Goal: Transaction & Acquisition: Book appointment/travel/reservation

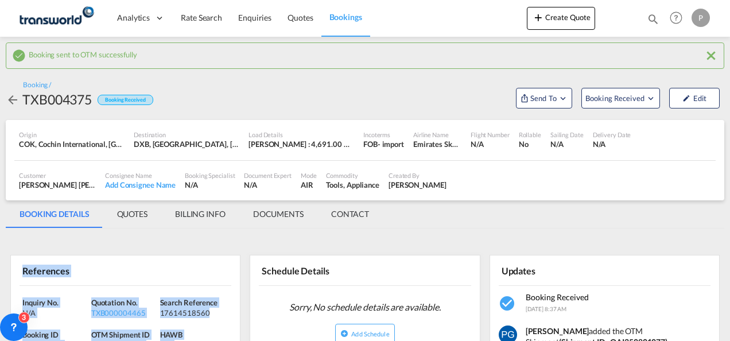
click at [566, 18] on button "Create Quote" at bounding box center [561, 18] width 68 height 23
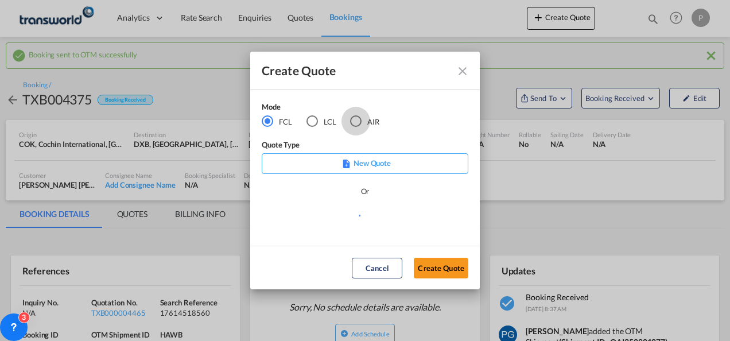
click at [355, 123] on div "AIR" at bounding box center [355, 120] width 11 height 11
click at [444, 270] on button "Create Quote" at bounding box center [441, 268] width 55 height 21
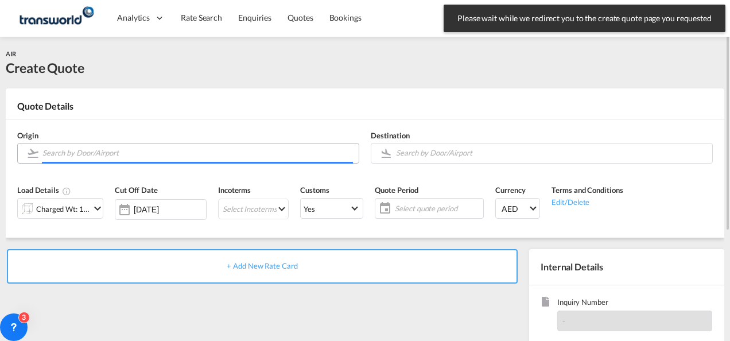
click at [147, 155] on input "Search by Door/Airport" at bounding box center [197, 153] width 311 height 20
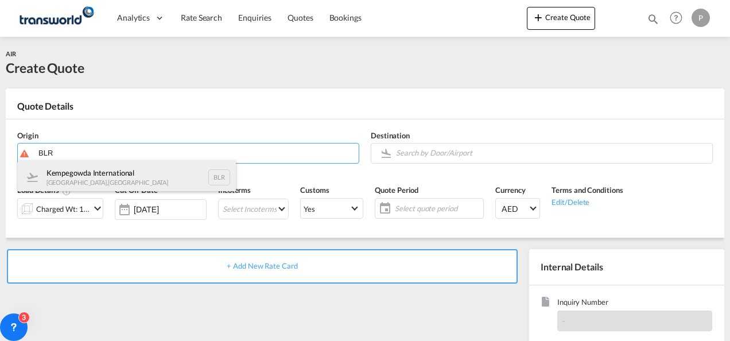
click at [109, 180] on div "Kempegowda International [GEOGRAPHIC_DATA] , [GEOGRAPHIC_DATA] BLR" at bounding box center [127, 177] width 218 height 34
type input "Kempegowda International, [GEOGRAPHIC_DATA], BLR"
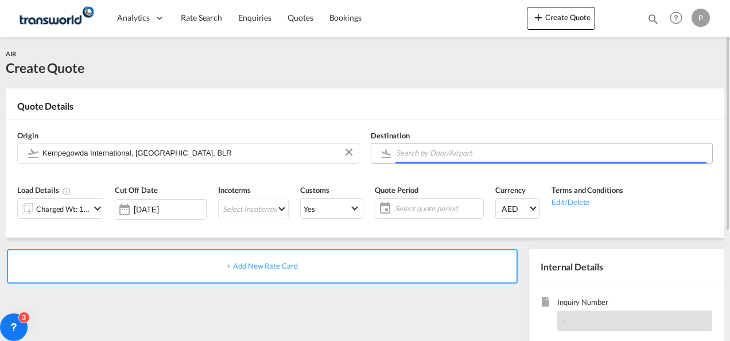
click at [418, 157] on input "Search by Door/Airport" at bounding box center [551, 153] width 311 height 20
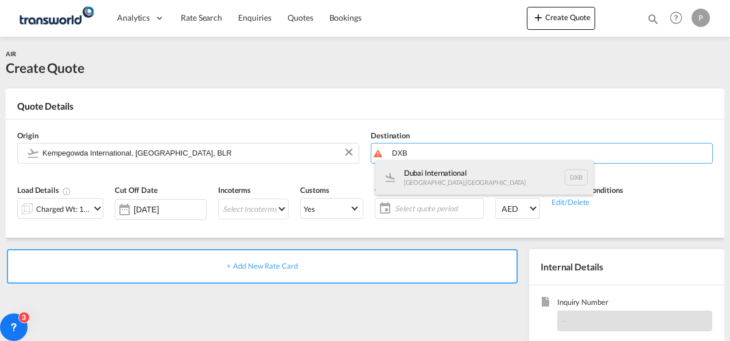
click at [418, 178] on div "Dubai International [GEOGRAPHIC_DATA] , [GEOGRAPHIC_DATA] DXB" at bounding box center [484, 177] width 218 height 34
type input "Dubai International, [GEOGRAPHIC_DATA], DXB"
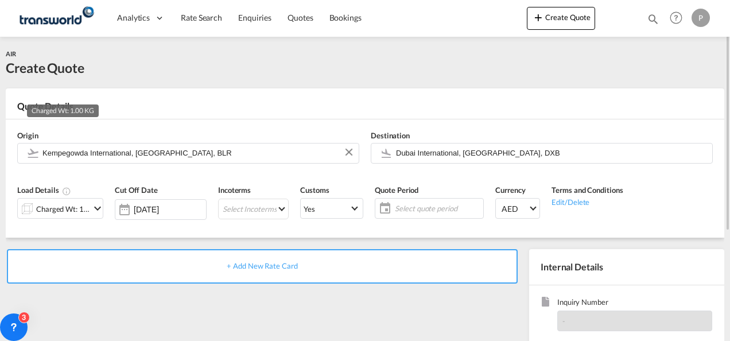
click at [74, 205] on div "Charged Wt: 1.00 KG" at bounding box center [63, 209] width 54 height 16
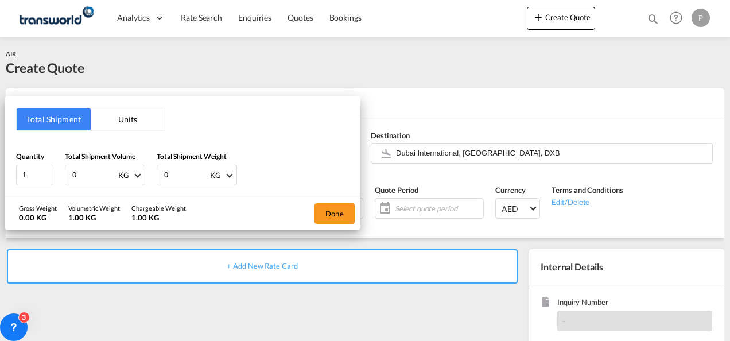
click at [93, 172] on input "0" at bounding box center [94, 175] width 46 height 20
type input "8"
click at [170, 175] on input "0" at bounding box center [186, 175] width 46 height 20
type input "8"
click at [332, 205] on button "Done" at bounding box center [335, 213] width 40 height 21
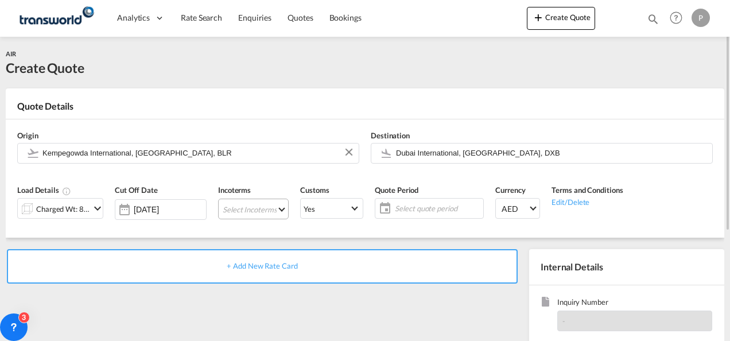
click at [240, 207] on md-select "Select Incoterms DPU - import Delivery at Place Unloaded EXW - export Ex Works …" at bounding box center [253, 209] width 71 height 21
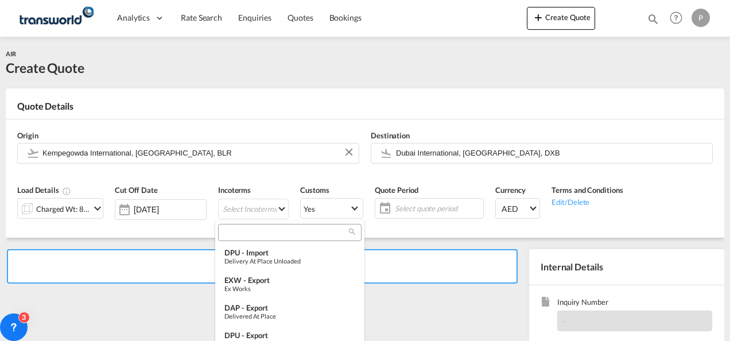
click at [238, 229] on input "search" at bounding box center [285, 232] width 127 height 10
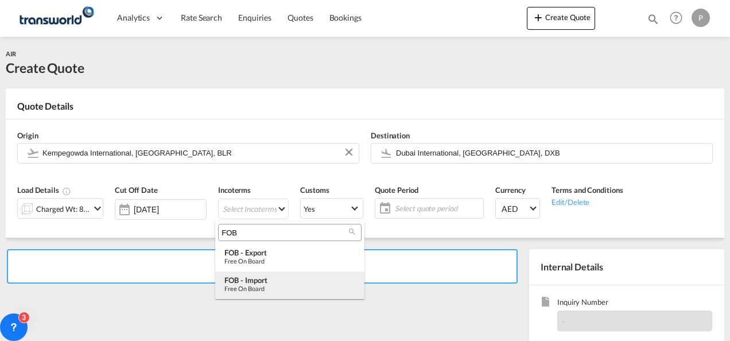
type input "FOB"
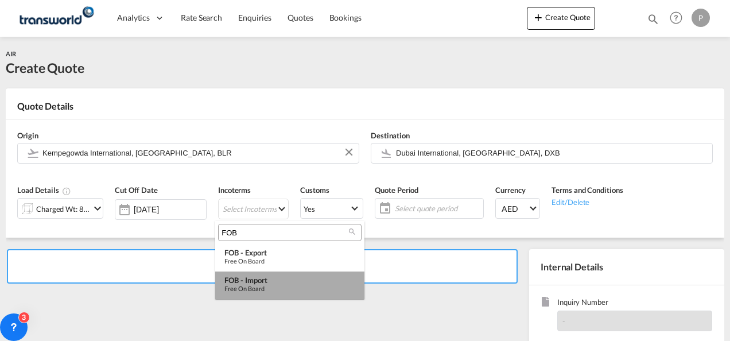
click at [246, 275] on div "FOB - import" at bounding box center [289, 279] width 131 height 9
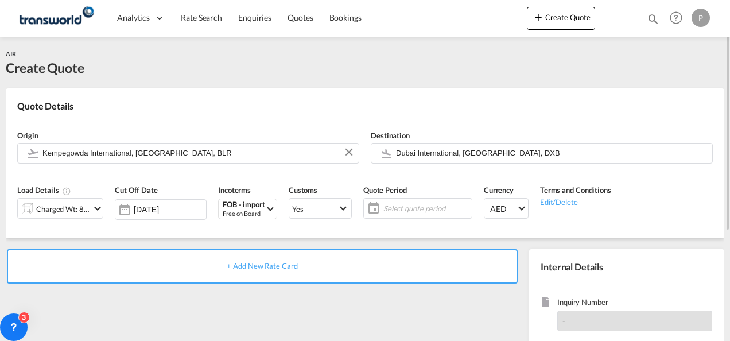
click at [405, 206] on span "Select quote period" at bounding box center [426, 208] width 86 height 10
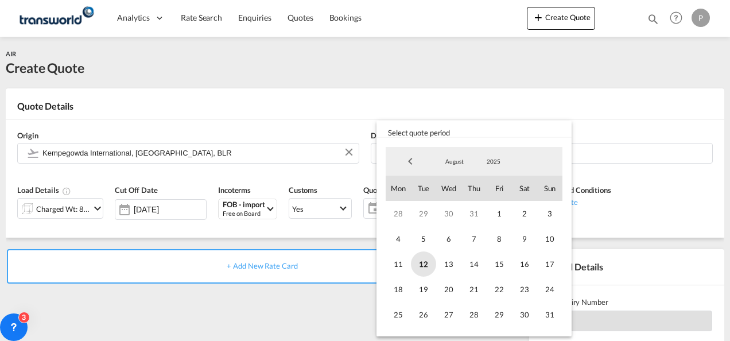
click at [427, 263] on span "12" at bounding box center [423, 263] width 25 height 25
click at [557, 318] on span "31" at bounding box center [549, 314] width 25 height 25
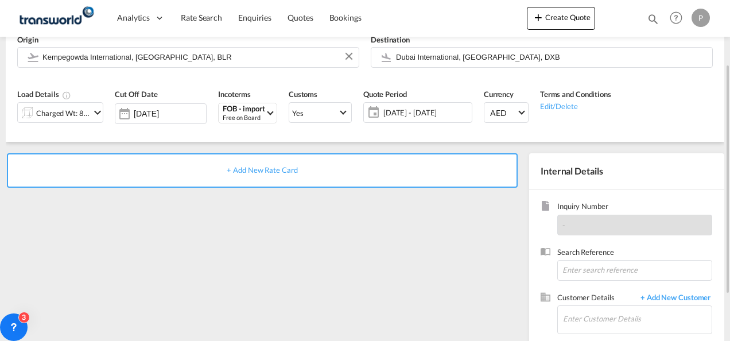
scroll to position [98, 0]
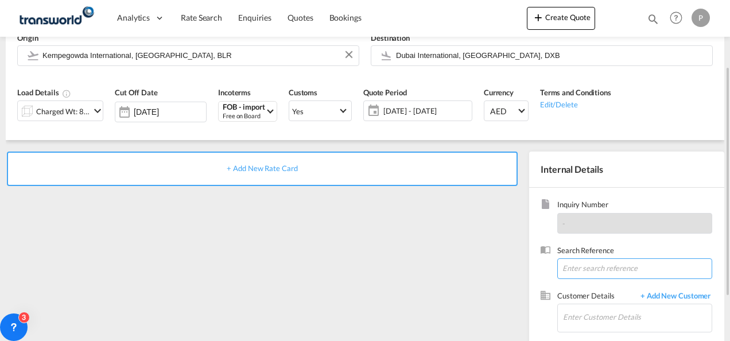
click at [593, 269] on input at bounding box center [634, 268] width 155 height 21
paste input "31290672713"
type input "31290672713"
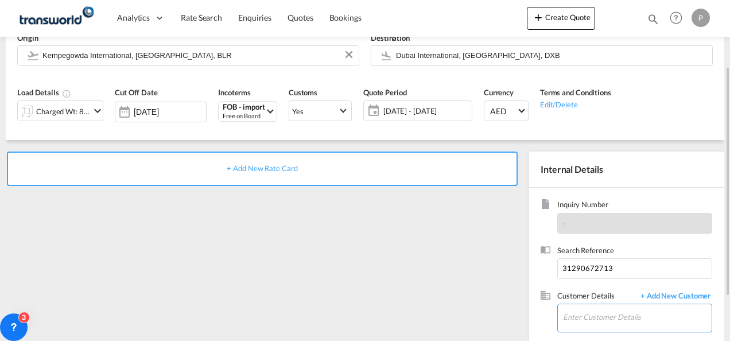
click at [572, 310] on input "Enter Customer Details" at bounding box center [637, 317] width 149 height 26
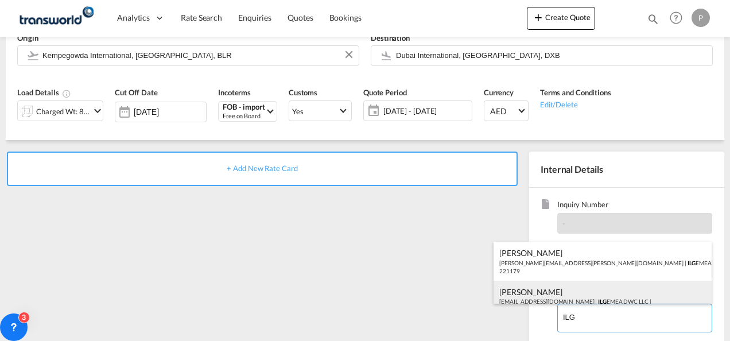
click at [567, 292] on div "[PERSON_NAME] [EMAIL_ADDRESS][DOMAIN_NAME] | ILG EMEA DWC LLC | 221179" at bounding box center [603, 300] width 218 height 39
type input "ILG EMEA DWC LLC, [PERSON_NAME], [EMAIL_ADDRESS][DOMAIN_NAME]"
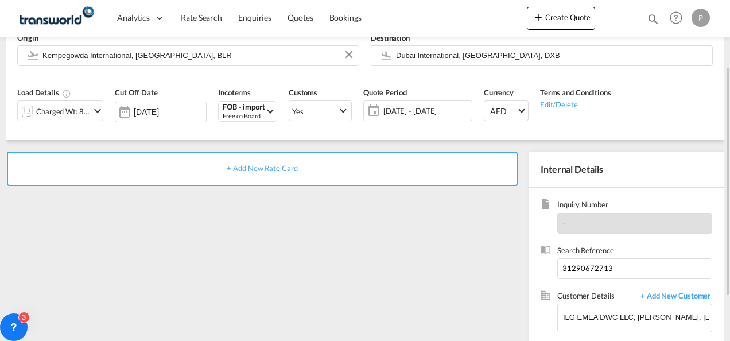
click at [283, 173] on div "+ Add New Rate Card" at bounding box center [262, 169] width 511 height 34
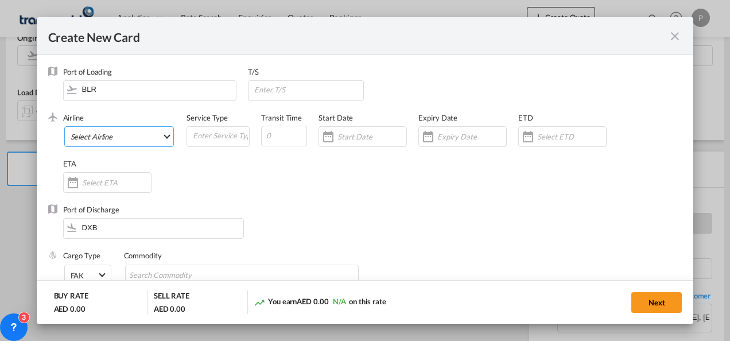
click at [123, 134] on md-select "Select Airline AIR EXPRESS S.A. (1166- / -) CMA CGM Air Cargo (1140-2C / -) DDW…" at bounding box center [119, 136] width 110 height 21
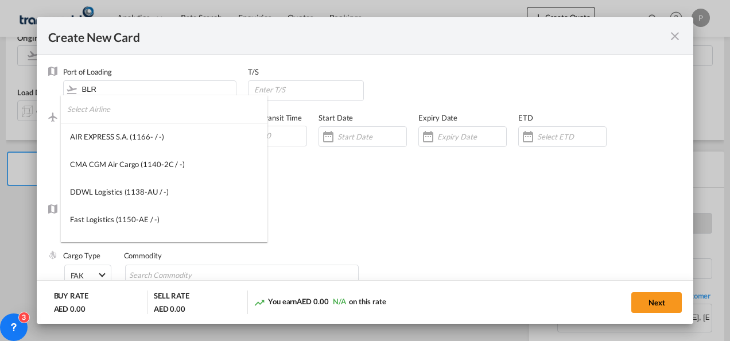
click at [122, 111] on input "search" at bounding box center [167, 109] width 200 height 28
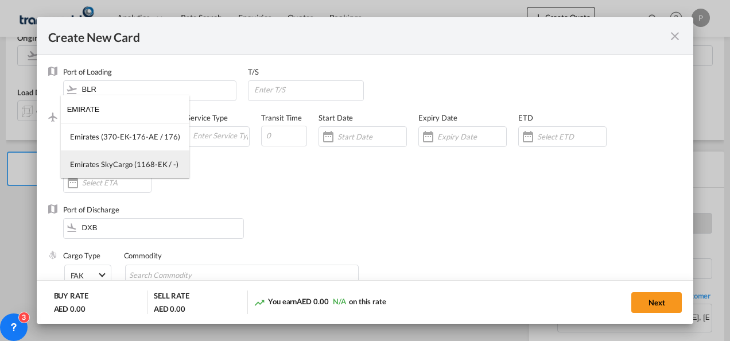
type input "EMIRATE"
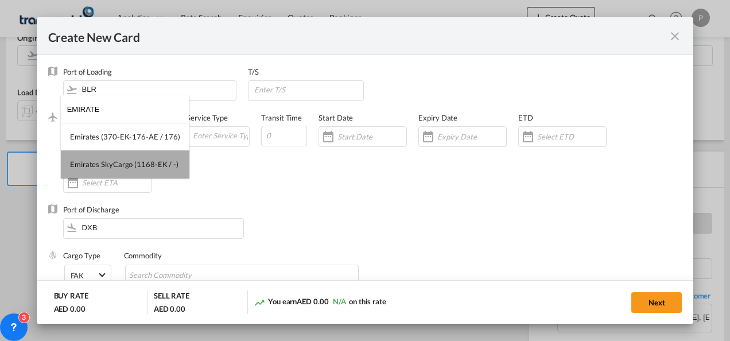
click at [127, 162] on div "Emirates SkyCargo (1168-EK / -)" at bounding box center [124, 164] width 108 height 10
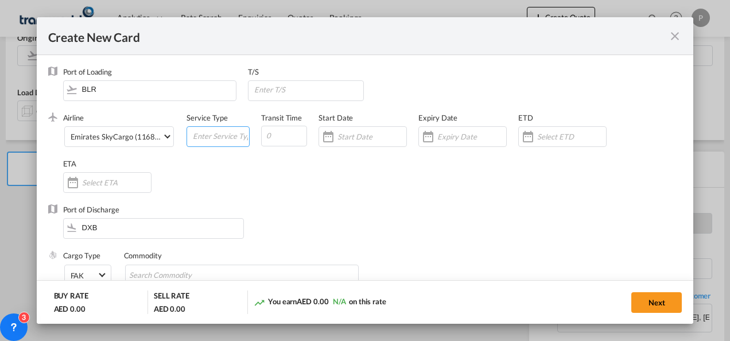
click at [204, 141] on input "Create New Card ..." at bounding box center [220, 135] width 57 height 17
type input "FOB IMPORT"
click at [468, 134] on input "Create New Card ..." at bounding box center [471, 136] width 69 height 9
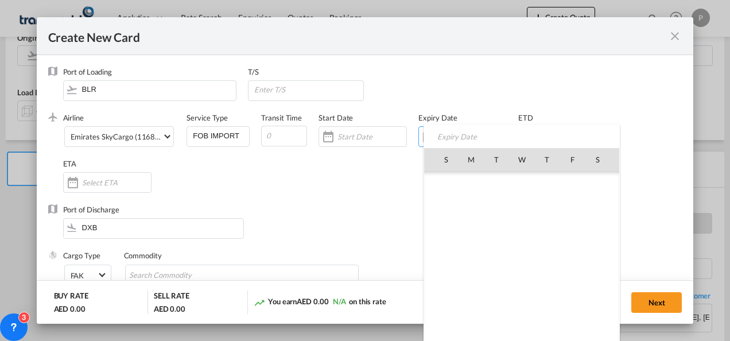
scroll to position [265710, 0]
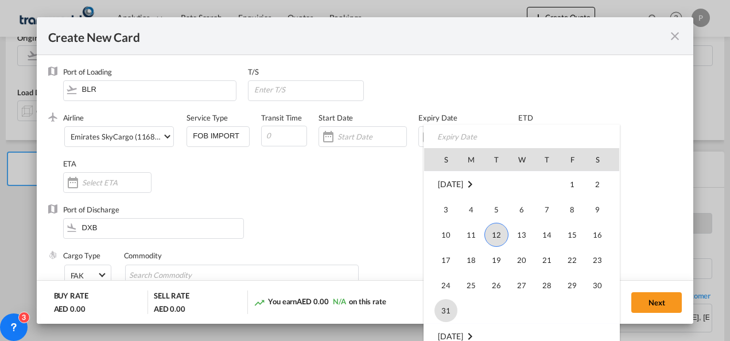
click at [448, 306] on span "31" at bounding box center [445, 310] width 23 height 23
type input "[DATE]"
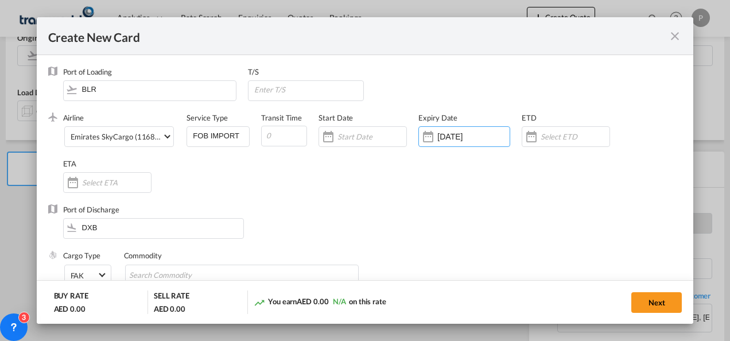
scroll to position [88, 0]
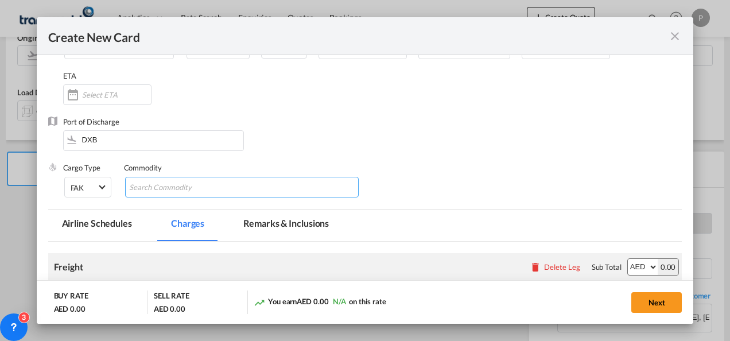
click at [223, 188] on input "Chips input." at bounding box center [181, 187] width 105 height 18
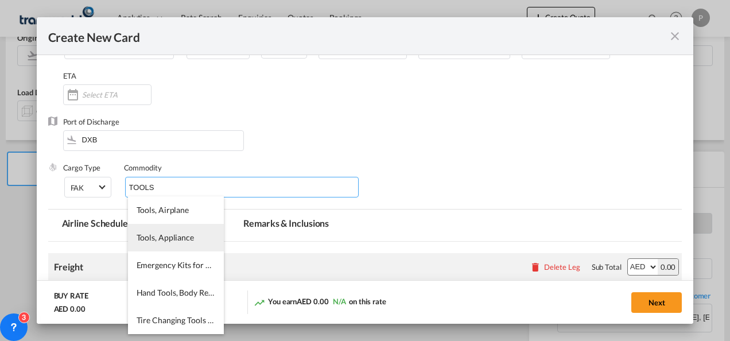
type input "TOOLS"
click at [173, 243] on li "Tools, Appliance" at bounding box center [176, 238] width 96 height 28
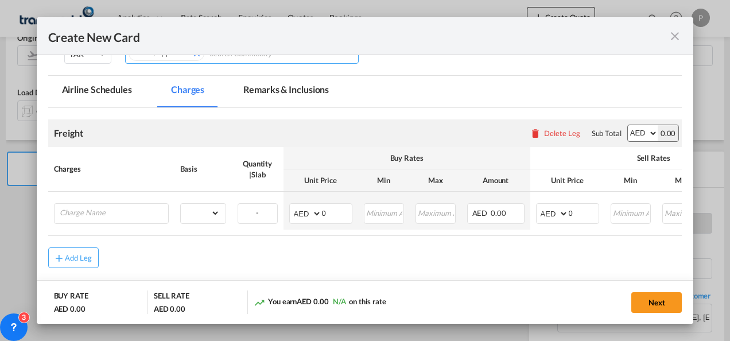
scroll to position [224, 0]
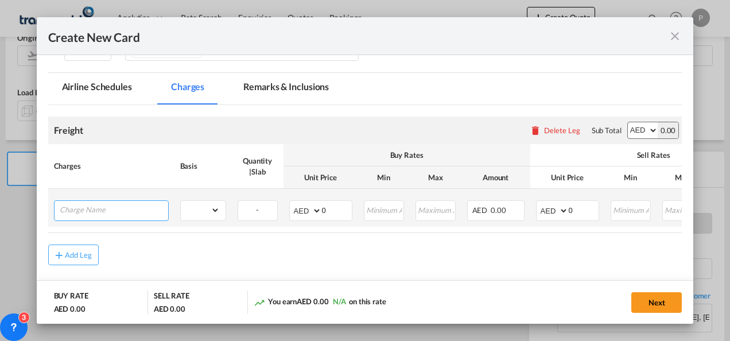
click at [112, 205] on input "Charge Name" at bounding box center [114, 209] width 108 height 17
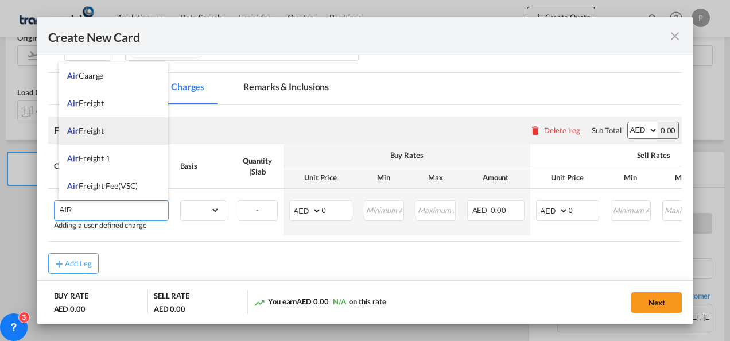
click at [114, 121] on li "Air Freight" at bounding box center [114, 131] width 110 height 28
type input "Air Freight"
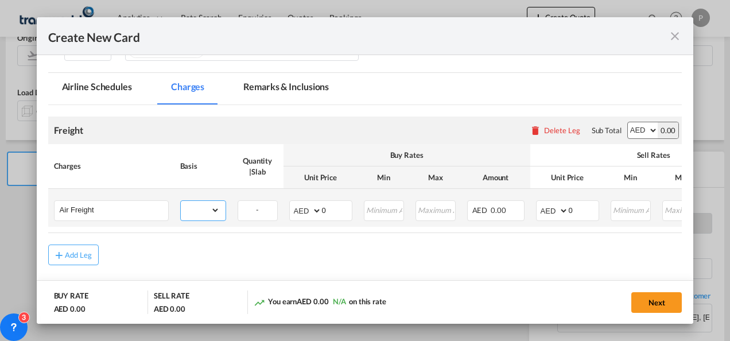
click at [201, 207] on select "gross_weight volumetric_weight per_shipment per_bl per_km % on air freight per_…" at bounding box center [200, 210] width 39 height 18
select select "per_shipment"
click at [181, 201] on select "gross_weight volumetric_weight per_shipment per_bl per_km % on air freight per_…" at bounding box center [200, 210] width 39 height 18
click at [327, 208] on input "0" at bounding box center [337, 209] width 30 height 17
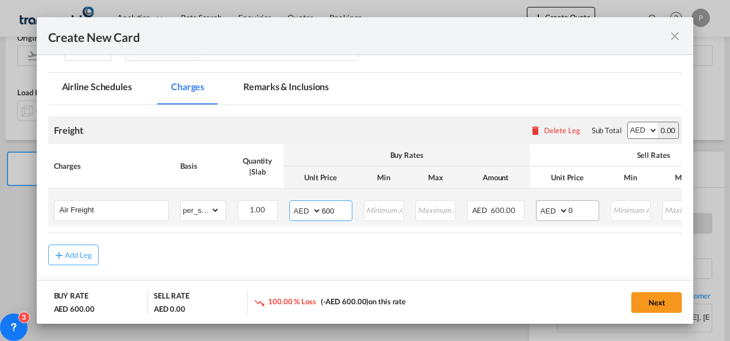
type input "600"
click at [584, 209] on input "0" at bounding box center [584, 209] width 30 height 17
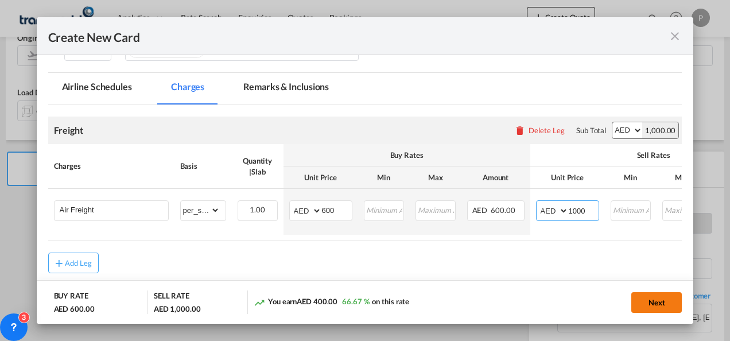
type input "1000"
click at [660, 300] on button "Next" at bounding box center [656, 302] width 51 height 21
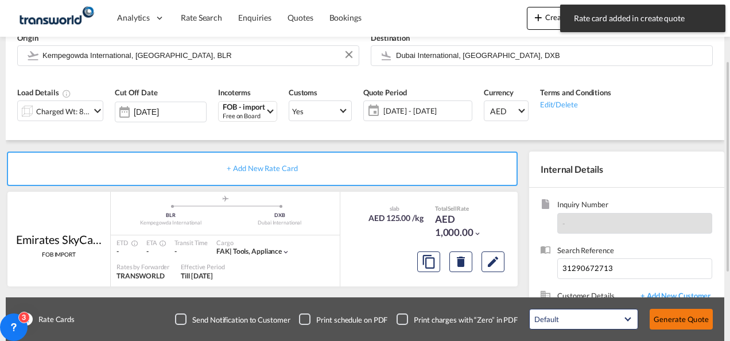
click at [681, 319] on button "Generate Quote" at bounding box center [681, 319] width 63 height 21
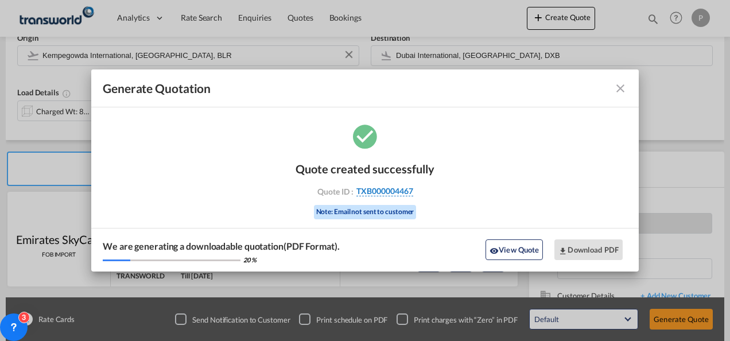
click at [396, 187] on span "TXB000004467" at bounding box center [384, 191] width 57 height 10
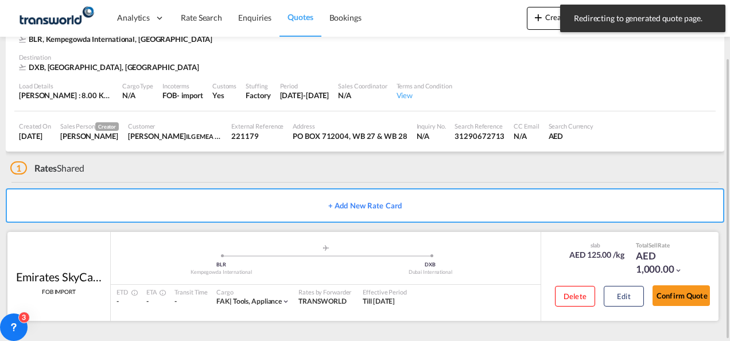
scroll to position [70, 0]
click at [691, 294] on button "Confirm Quote" at bounding box center [681, 296] width 57 height 21
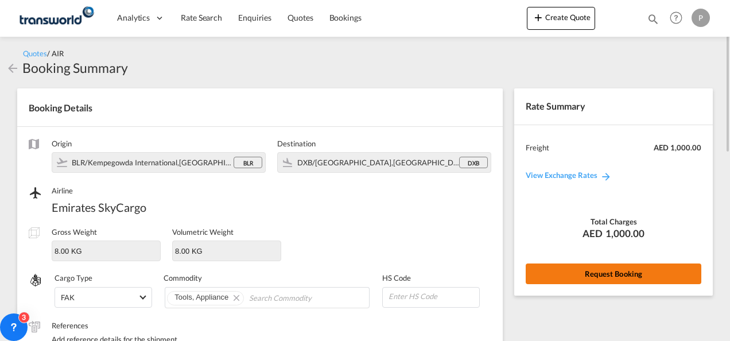
click at [622, 277] on button "Request Booking" at bounding box center [614, 273] width 176 height 21
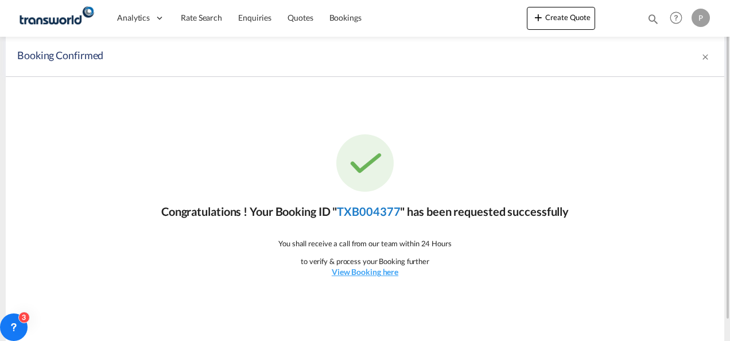
click at [363, 209] on link "TXB004377" at bounding box center [368, 211] width 63 height 14
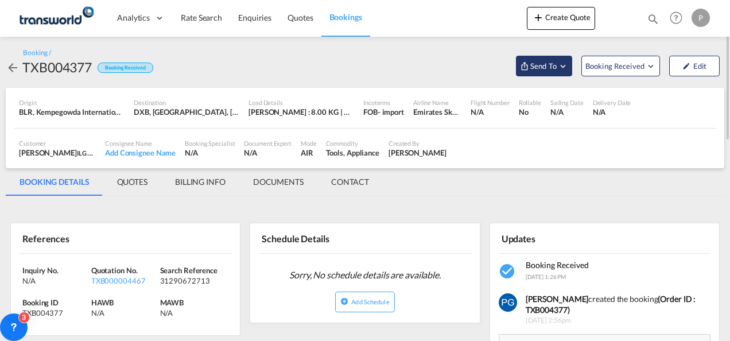
click at [536, 72] on button "Send To" at bounding box center [544, 66] width 56 height 21
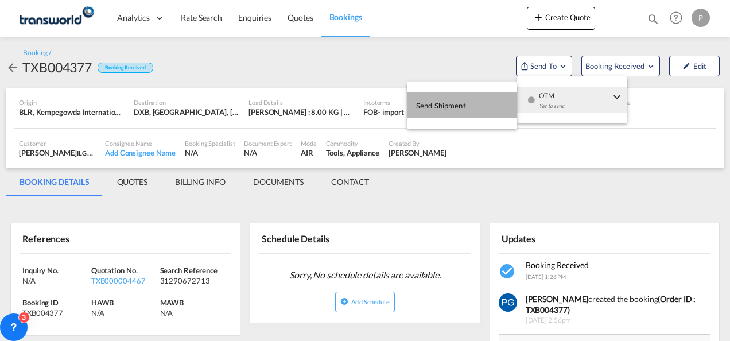
click at [479, 104] on button "Send Shipment" at bounding box center [462, 105] width 110 height 26
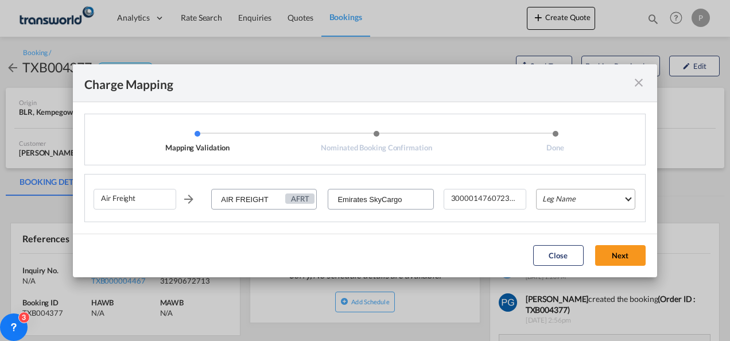
click at [554, 196] on md-select "Leg Name HANDLING ORIGIN HANDLING DESTINATION OTHERS TL PICK UP CUSTOMS ORIGIN …" at bounding box center [585, 199] width 99 height 21
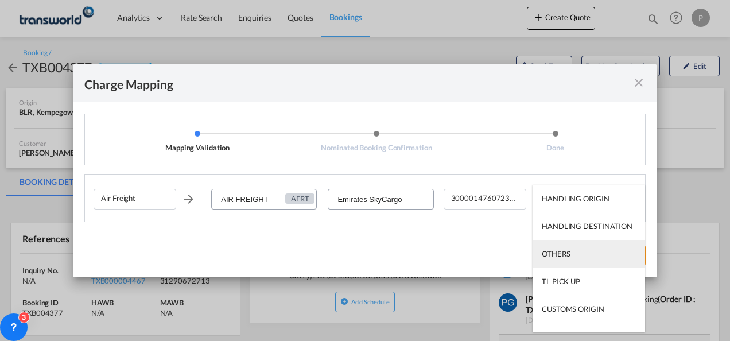
scroll to position [73, 0]
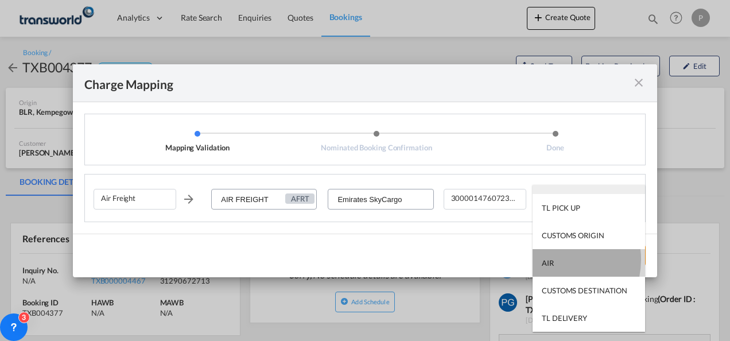
click at [553, 259] on div "AIR" at bounding box center [548, 263] width 12 height 10
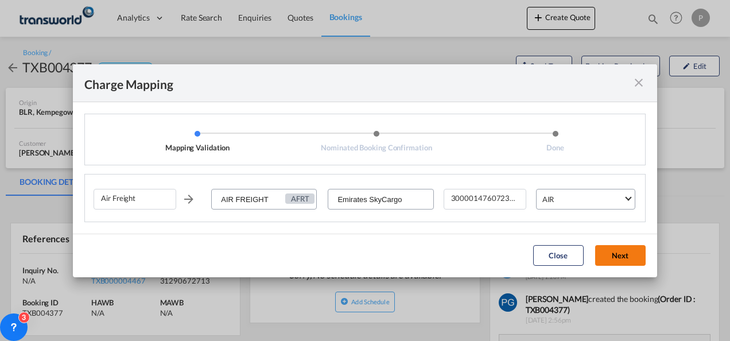
click at [625, 253] on button "Next" at bounding box center [620, 255] width 51 height 21
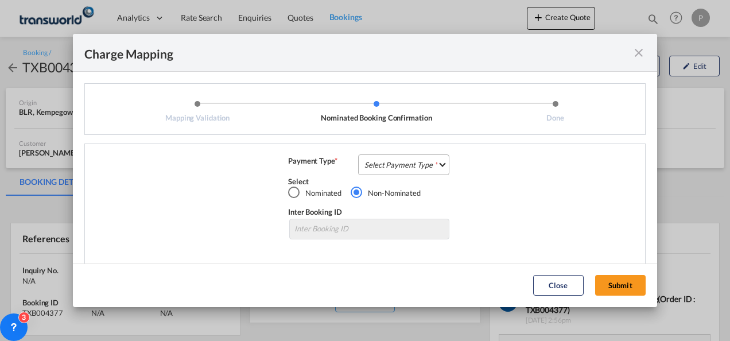
click at [402, 165] on md-select "Select Payment Type COLLECT PREPAID" at bounding box center [403, 164] width 91 height 21
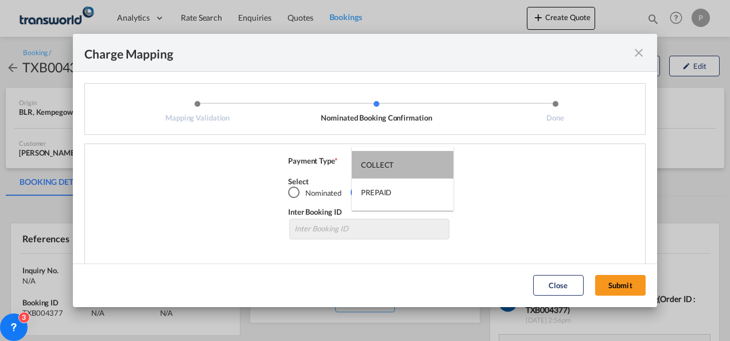
click at [402, 165] on md-option "COLLECT" at bounding box center [403, 165] width 102 height 28
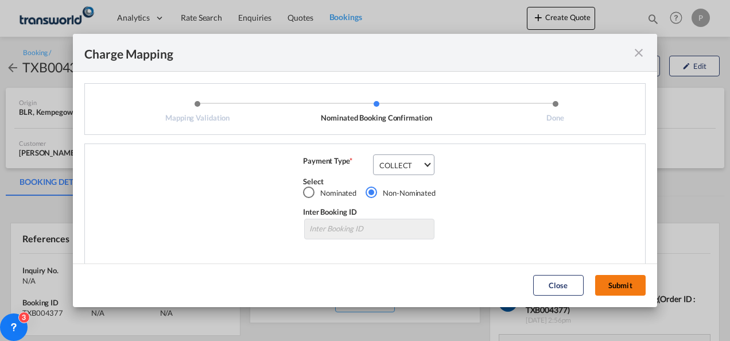
click at [631, 285] on button "Submit" at bounding box center [620, 285] width 51 height 21
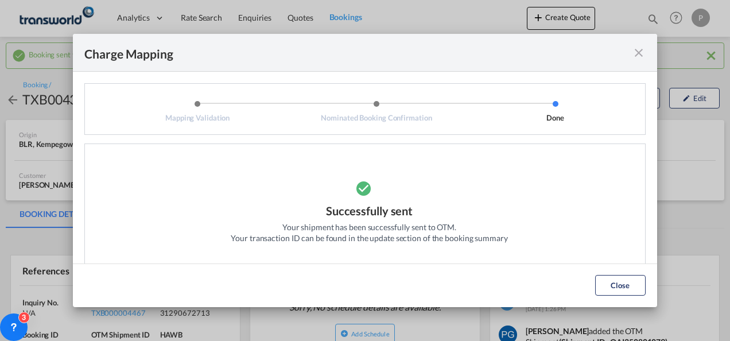
click at [640, 55] on md-icon "icon-close fg-AAA8AD cursor" at bounding box center [639, 53] width 14 height 14
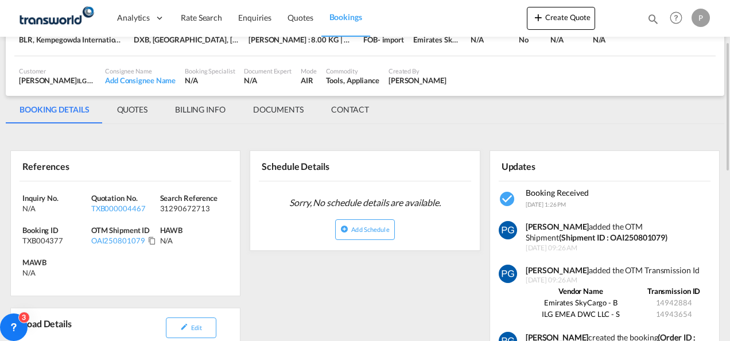
scroll to position [106, 0]
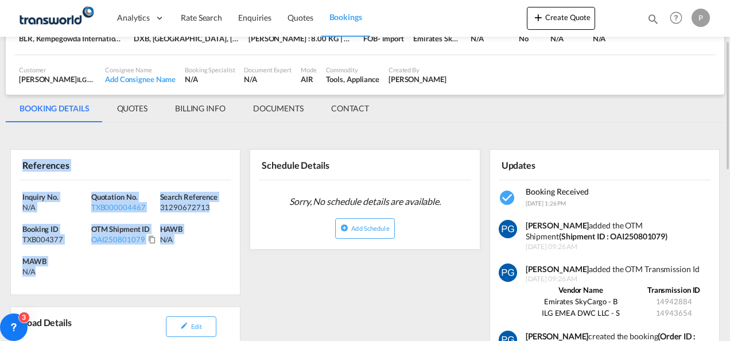
drag, startPoint x: 22, startPoint y: 162, endPoint x: 58, endPoint y: 278, distance: 121.4
click at [58, 278] on div "References Inquiry No. N/A Quotation No. TXB000004467 Search Reference 31290672…" at bounding box center [125, 222] width 230 height 146
copy div "References Inquiry No. N/A Quotation No. TXB000004467 Search Reference 31290672…"
click at [554, 17] on button "Create Quote" at bounding box center [561, 18] width 68 height 23
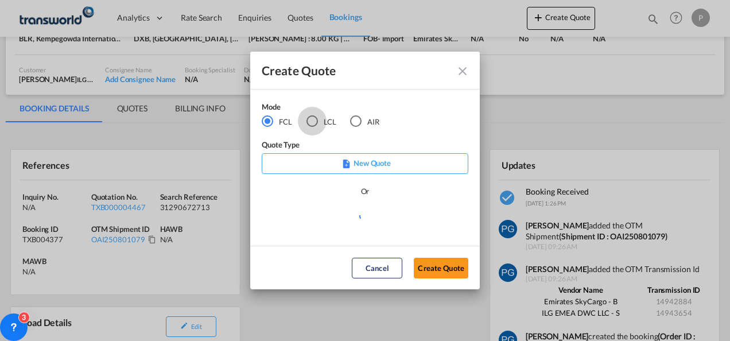
click at [313, 121] on div "LCL" at bounding box center [311, 120] width 11 height 11
click at [440, 269] on button "Create Quote" at bounding box center [441, 268] width 55 height 21
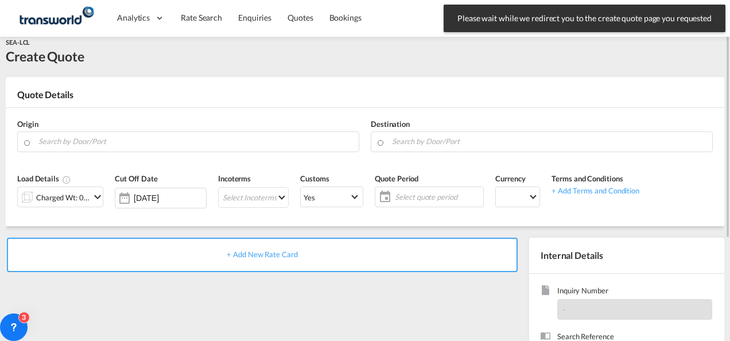
scroll to position [11, 0]
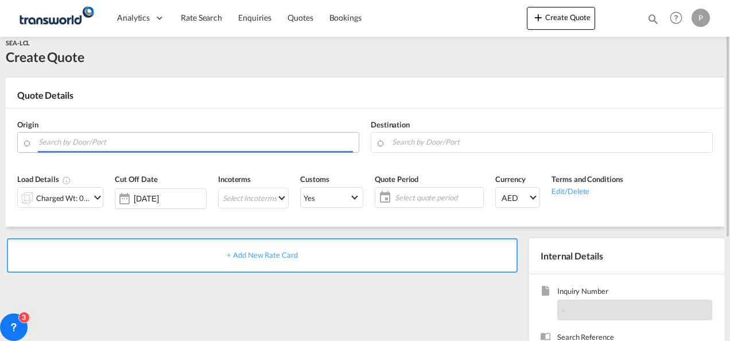
click at [195, 139] on input "Search by Door/Port" at bounding box center [195, 142] width 315 height 20
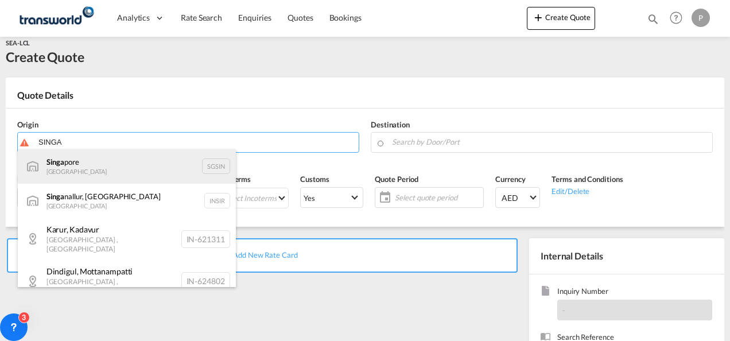
click at [109, 166] on div "Singa pore Singapore SGSIN" at bounding box center [127, 166] width 218 height 34
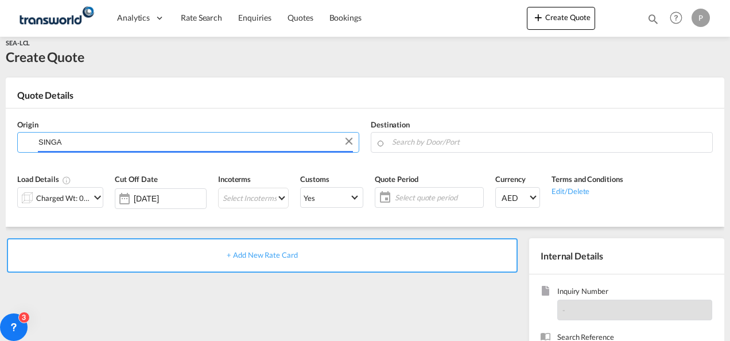
type input "[GEOGRAPHIC_DATA], SGSIN"
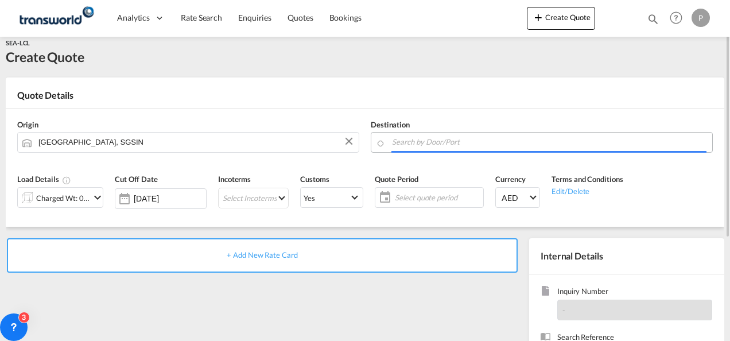
click at [406, 142] on input "Search by Door/Port" at bounding box center [549, 142] width 315 height 20
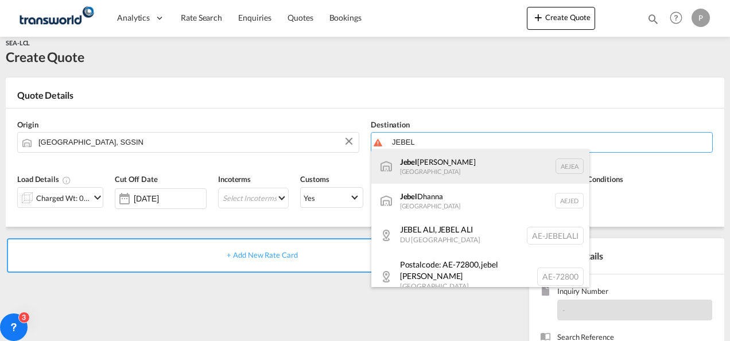
click at [423, 168] on div "[GEOGRAPHIC_DATA] [GEOGRAPHIC_DATA]" at bounding box center [480, 166] width 218 height 34
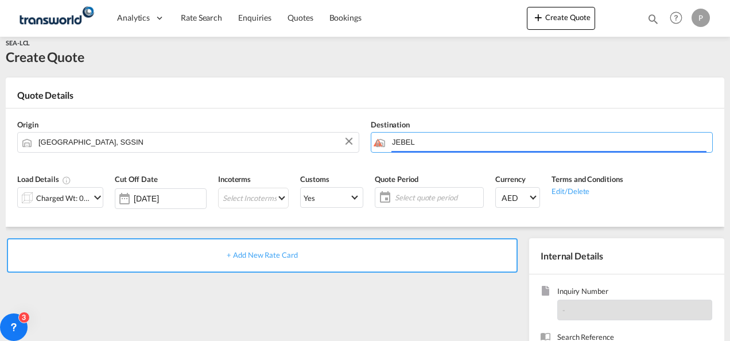
type input "[GEOGRAPHIC_DATA], [GEOGRAPHIC_DATA]"
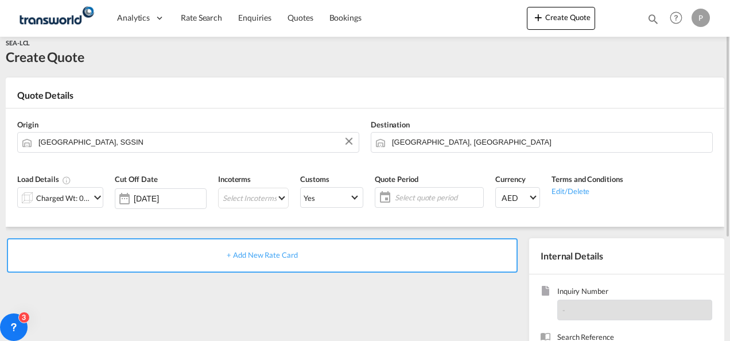
click at [97, 201] on md-icon "icon-chevron-down" at bounding box center [98, 198] width 14 height 14
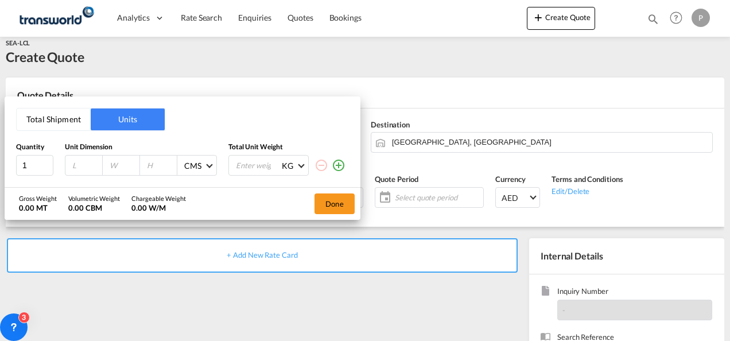
click at [61, 116] on button "Total Shipment" at bounding box center [54, 119] width 74 height 22
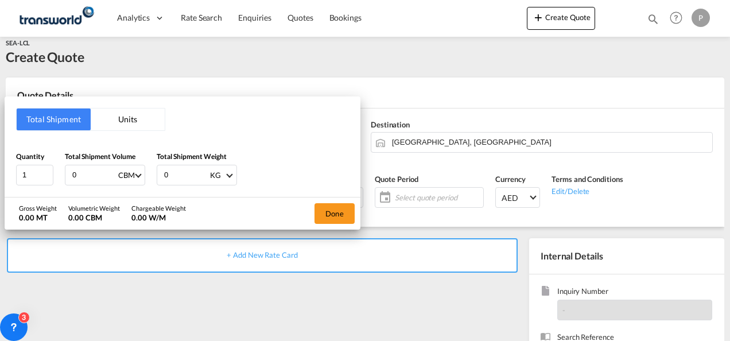
click at [90, 172] on input "0" at bounding box center [94, 175] width 46 height 20
type input "1.533"
click at [185, 176] on input "0" at bounding box center [186, 175] width 46 height 20
type input "815"
click at [333, 211] on button "Done" at bounding box center [335, 213] width 40 height 21
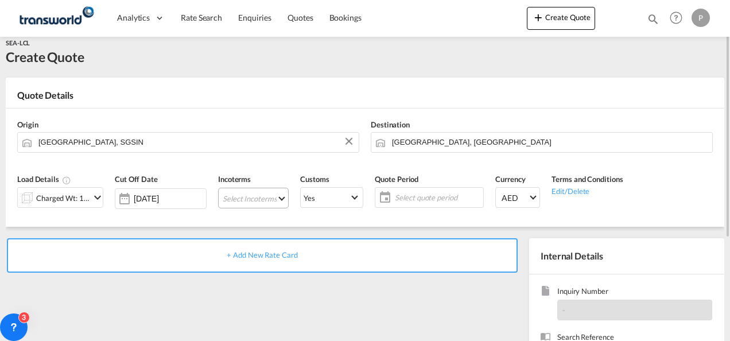
click at [243, 199] on md-select "Select Incoterms DPU - import Delivery at Place Unloaded EXW - export Ex Works …" at bounding box center [253, 198] width 71 height 21
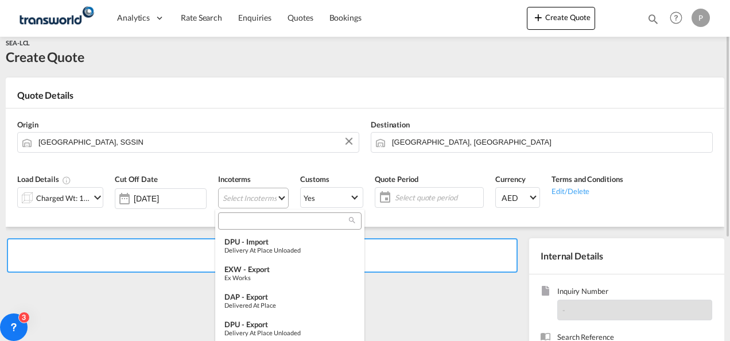
type md-option "[object Object]"
click at [243, 219] on input "search" at bounding box center [285, 221] width 127 height 10
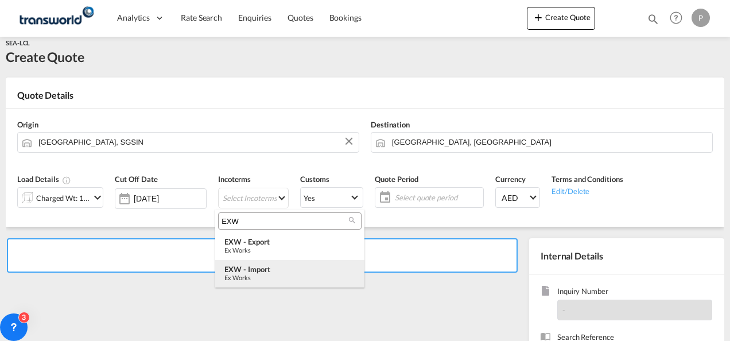
type input "EXW"
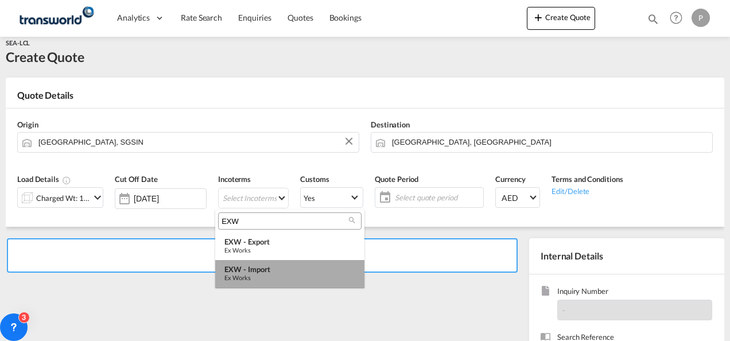
click at [251, 267] on div "EXW - import" at bounding box center [289, 269] width 131 height 9
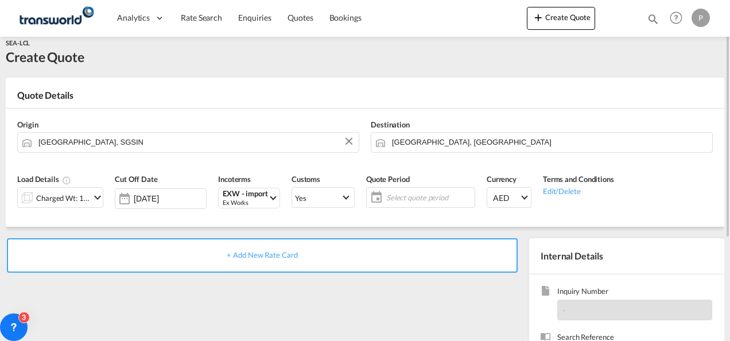
click at [403, 194] on span "Select quote period" at bounding box center [429, 197] width 86 height 10
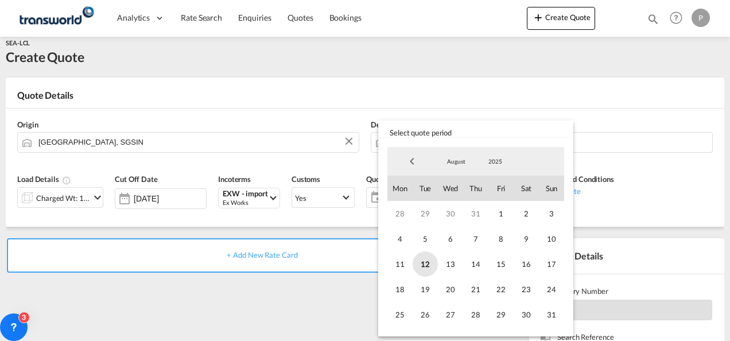
click at [420, 259] on span "12" at bounding box center [425, 263] width 25 height 25
click at [541, 316] on span "31" at bounding box center [551, 314] width 25 height 25
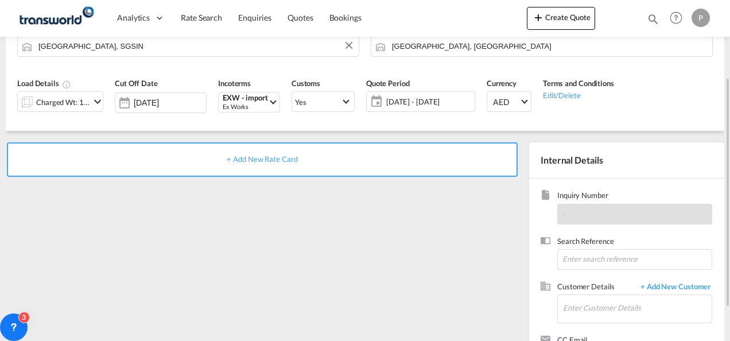
scroll to position [110, 0]
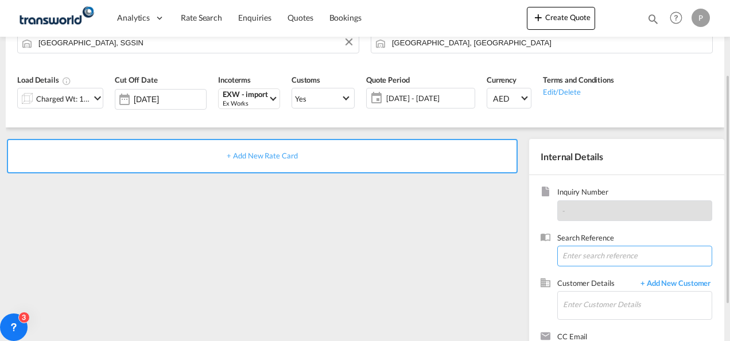
click at [589, 259] on input at bounding box center [634, 256] width 155 height 21
type input "TWG567"
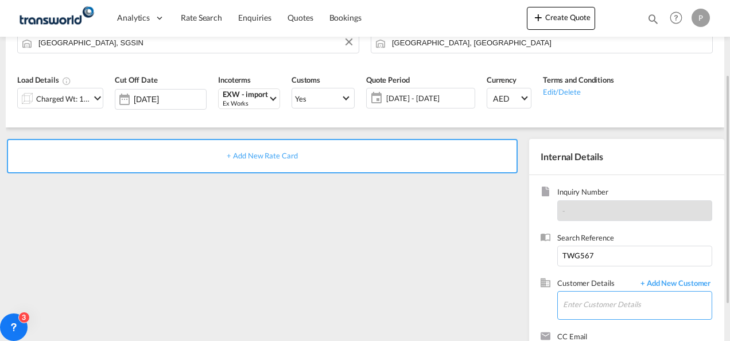
click at [581, 309] on input "Enter Customer Details" at bounding box center [637, 305] width 149 height 26
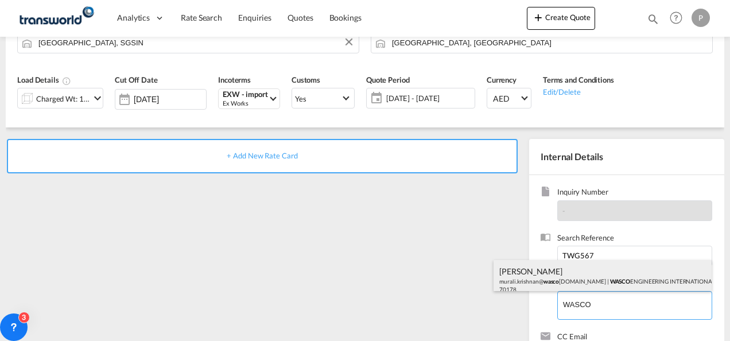
click at [533, 270] on div "[PERSON_NAME] murali.[PERSON_NAME]@ wasco [DOMAIN_NAME] | WASCO ENGINEERING INT…" at bounding box center [603, 279] width 218 height 39
type input "WASCO ENGINEERING INTERNATIONAL LIMITED, [PERSON_NAME], [EMAIL_ADDRESS][DOMAIN_…"
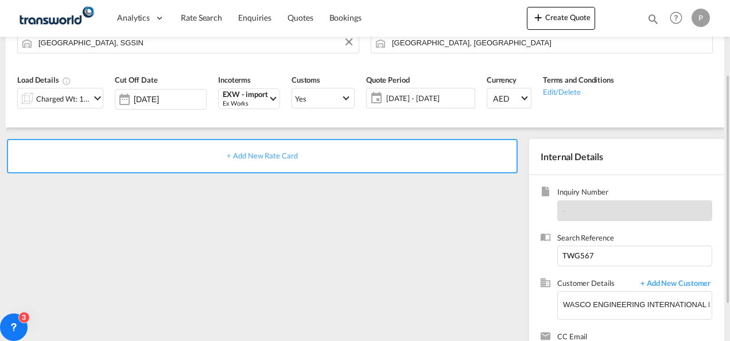
click at [261, 156] on span "+ Add New Rate Card" at bounding box center [262, 155] width 71 height 9
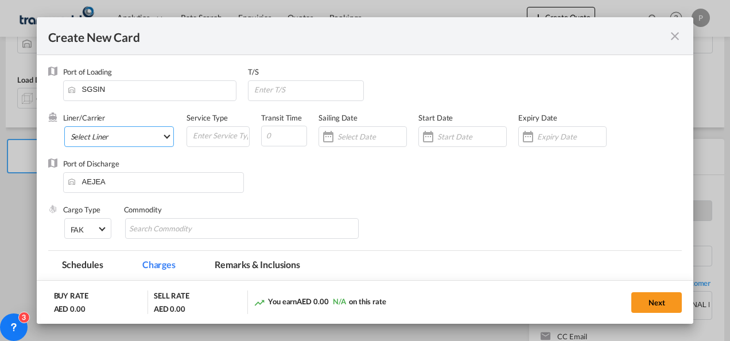
click at [100, 138] on md-select "Select Liner 2HM LOGISTICS D.O.O 2HM LOGISTICS D.O.O. / TDWC-CAPODISTRI 2HM LOG…" at bounding box center [119, 136] width 110 height 21
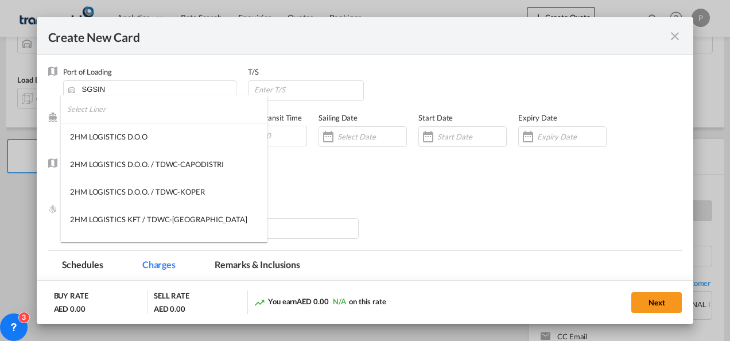
click at [115, 107] on input "search" at bounding box center [167, 109] width 200 height 28
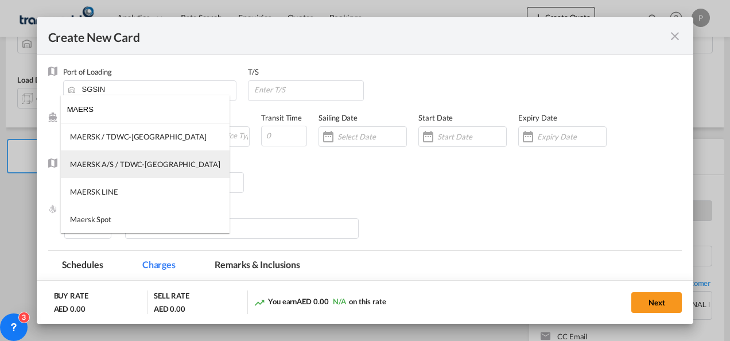
type input "MAERS"
click at [121, 160] on div "MAERSK A/S / TDWC-[GEOGRAPHIC_DATA]" at bounding box center [145, 164] width 150 height 10
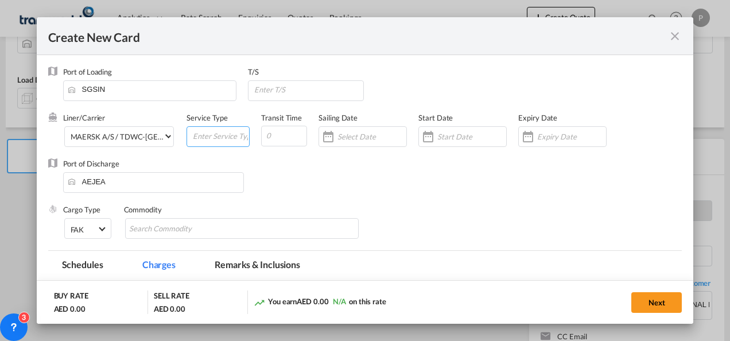
click at [204, 133] on input "Create New Card ..." at bounding box center [220, 135] width 57 height 17
type input "EXW IMPORT"
click at [537, 138] on input "Create New Card ..." at bounding box center [571, 136] width 69 height 9
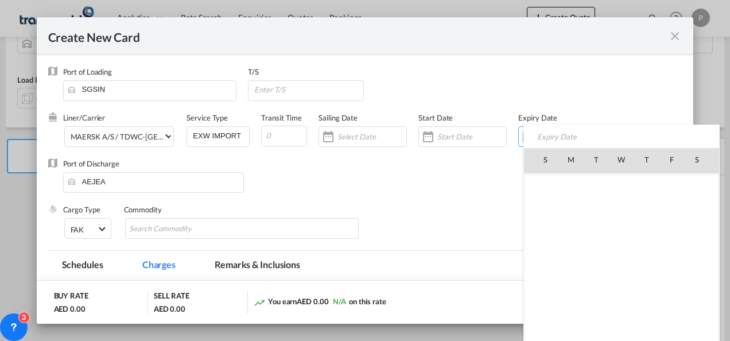
scroll to position [265710, 0]
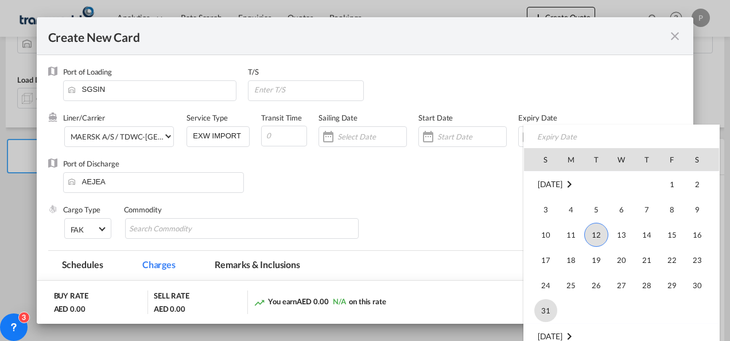
click at [544, 303] on span "31" at bounding box center [545, 310] width 23 height 23
type input "[DATE]"
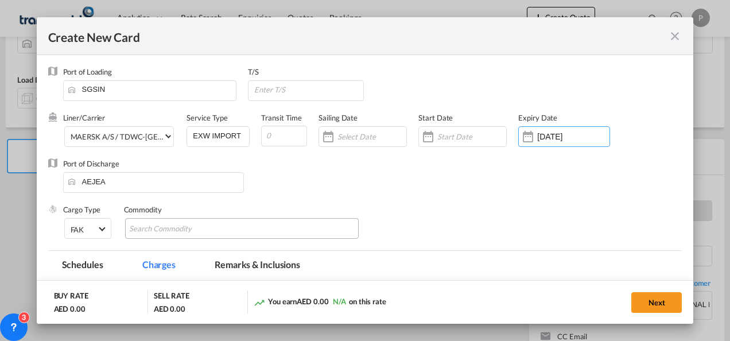
scroll to position [84, 0]
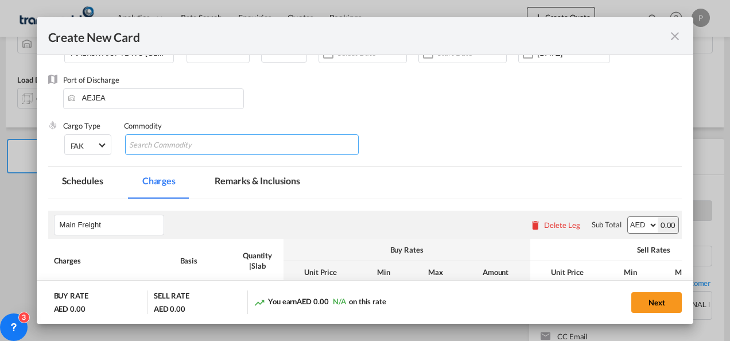
click at [196, 142] on input "Chips input." at bounding box center [181, 145] width 105 height 18
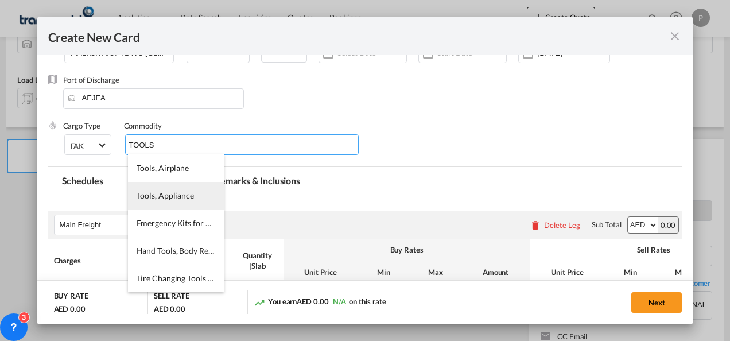
type input "TOOLS"
click at [173, 204] on li "Tools, Appliance" at bounding box center [176, 196] width 96 height 28
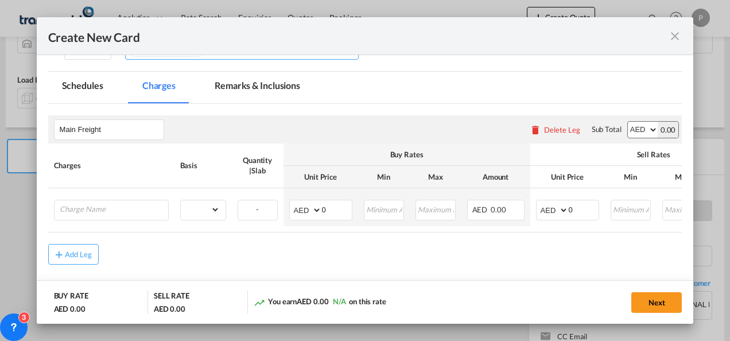
scroll to position [189, 0]
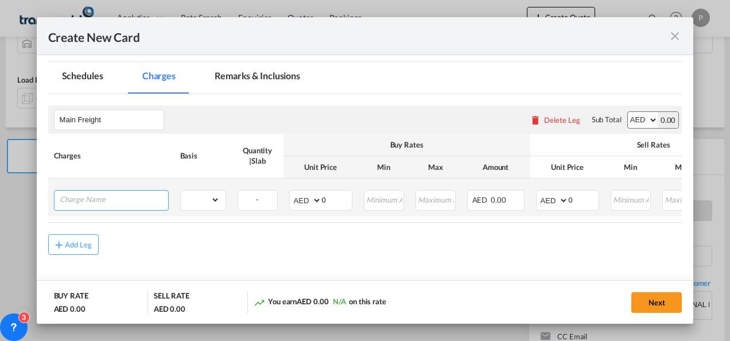
click at [114, 203] on input "Charge Name" at bounding box center [114, 199] width 108 height 17
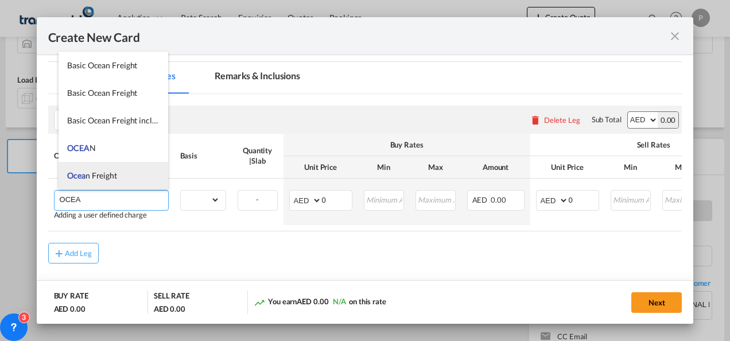
click at [98, 169] on li "Ocea n Freight" at bounding box center [114, 176] width 110 height 28
type input "Ocean Freight"
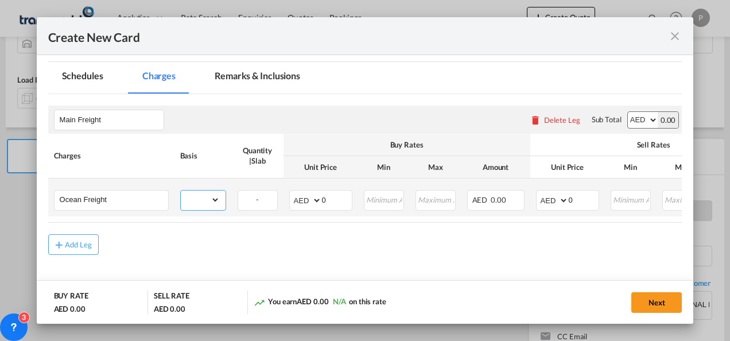
click at [201, 200] on select "gross_weight volumetric_weight per_shipment per_bl per_km per_hawb per_kg flat …" at bounding box center [200, 200] width 39 height 18
select select "per_shipment"
click at [181, 191] on select "gross_weight volumetric_weight per_shipment per_bl per_km per_hawb per_kg flat …" at bounding box center [200, 200] width 39 height 18
click at [335, 203] on input "0" at bounding box center [337, 199] width 30 height 17
click at [584, 203] on input "0" at bounding box center [584, 199] width 30 height 17
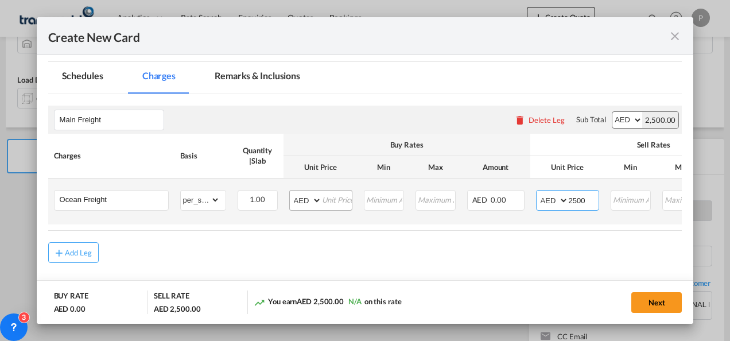
type input "2500"
click at [323, 199] on input "Create New Card ..." at bounding box center [337, 199] width 30 height 17
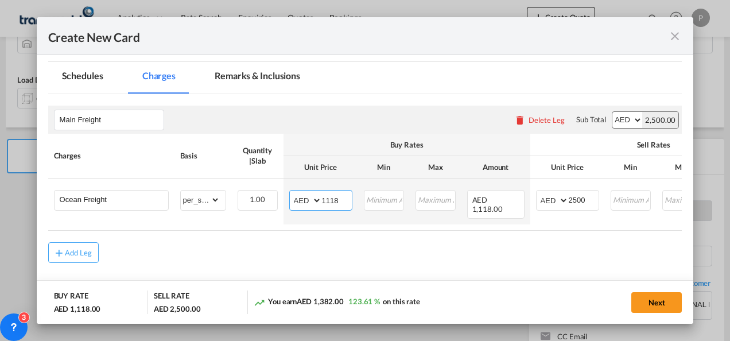
type input "1118"
click at [660, 298] on button "Next" at bounding box center [656, 302] width 51 height 21
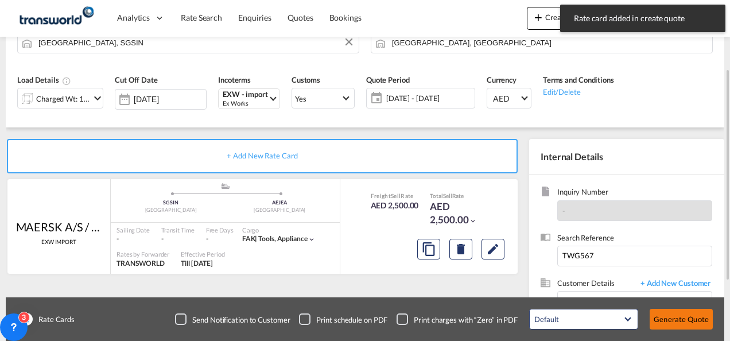
click at [682, 321] on button "Generate Quote" at bounding box center [681, 319] width 63 height 21
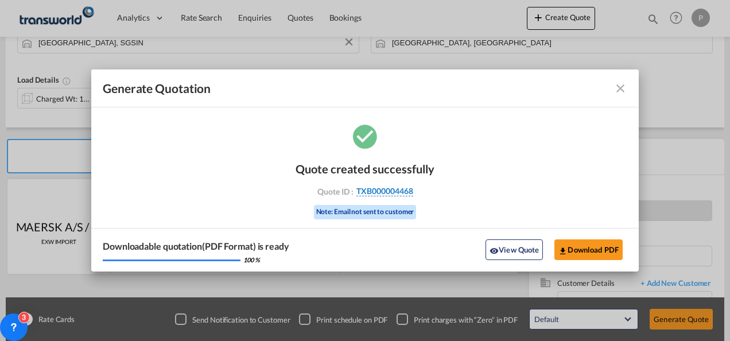
click at [385, 186] on span "TXB000004468" at bounding box center [384, 191] width 57 height 10
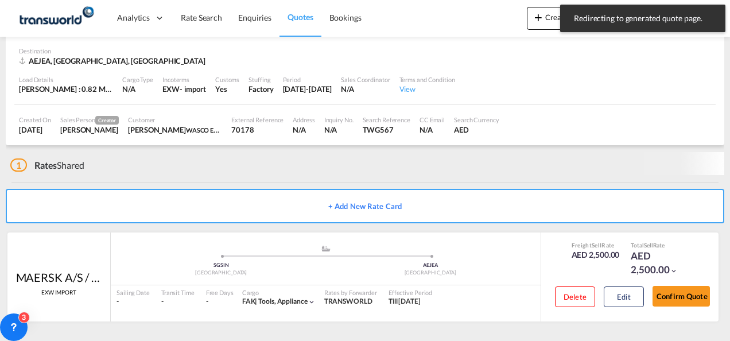
scroll to position [70, 0]
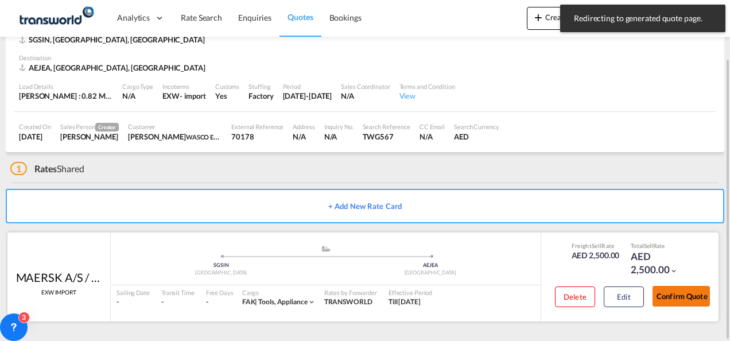
click at [672, 296] on button "Confirm Quote" at bounding box center [681, 296] width 57 height 21
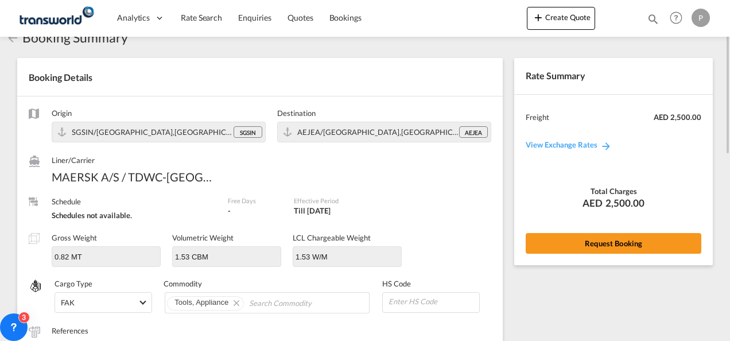
scroll to position [28, 0]
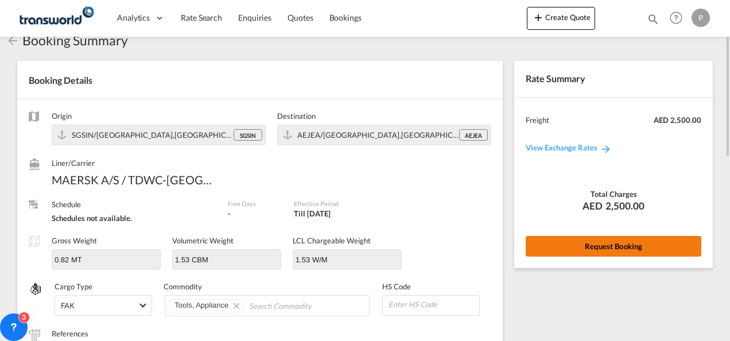
click at [585, 249] on button "Request Booking" at bounding box center [614, 246] width 176 height 21
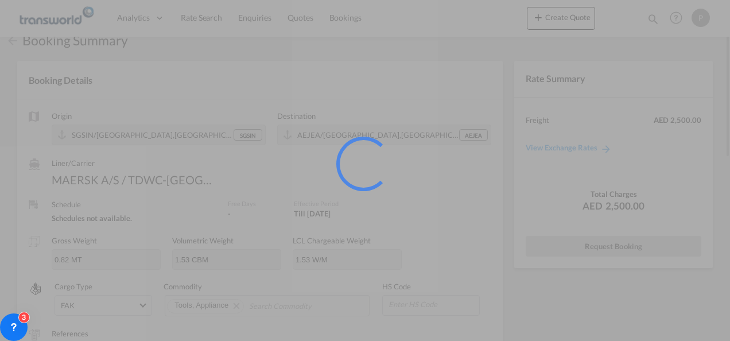
scroll to position [21, 0]
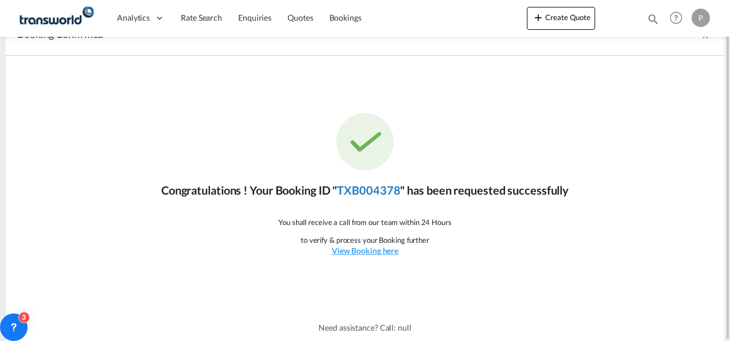
click at [375, 186] on link "TXB004378" at bounding box center [368, 190] width 63 height 14
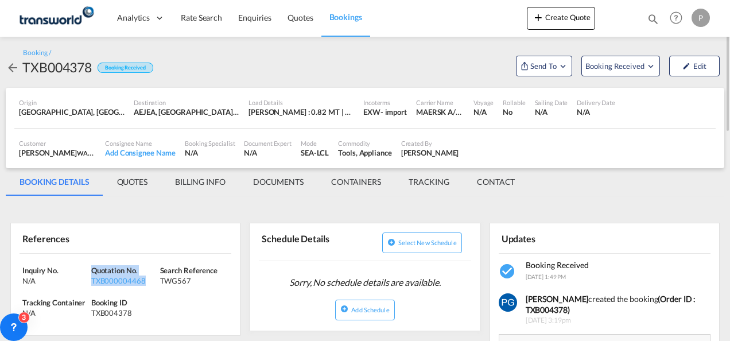
drag, startPoint x: 152, startPoint y: 277, endPoint x: 93, endPoint y: 262, distance: 60.3
click at [93, 262] on div "Inquiry No. N/A Quotation No. TXB000004468 Search Reference TWG567 Tracking Con…" at bounding box center [125, 295] width 229 height 82
copy div "Quotation No. TXB000004468"
click at [543, 61] on span "Send To" at bounding box center [543, 65] width 29 height 11
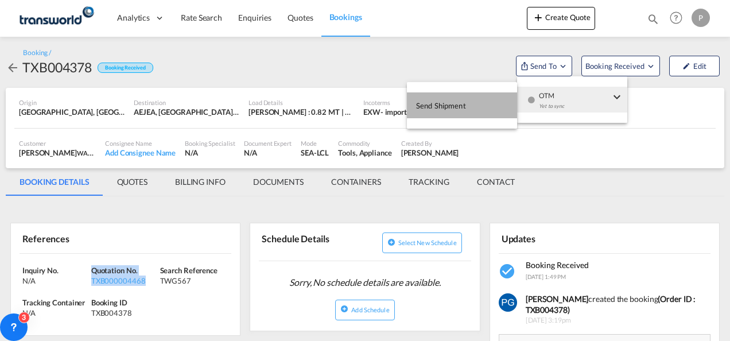
click at [477, 97] on button "Send Shipment" at bounding box center [462, 105] width 110 height 26
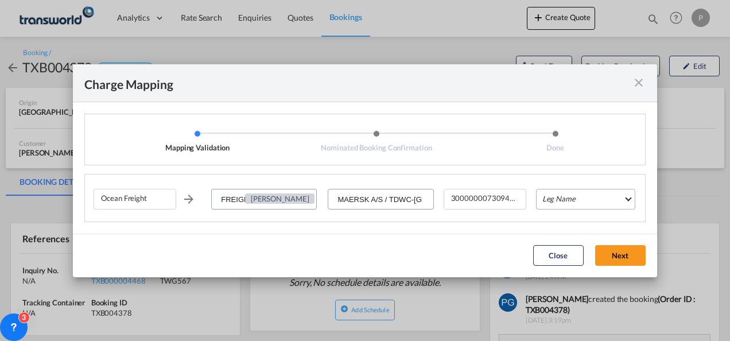
click at [553, 196] on md-select "Leg Name HANDLING ORIGIN VESSEL HANDLING DESTINATION OTHERS TL PICK UP CUSTOMS …" at bounding box center [585, 199] width 99 height 21
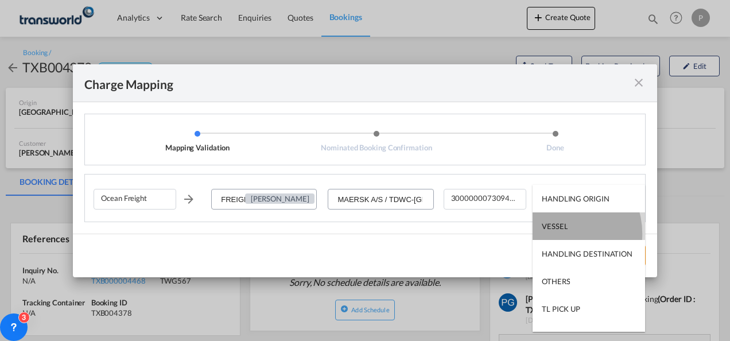
click at [558, 233] on md-option "VESSEL" at bounding box center [589, 226] width 112 height 28
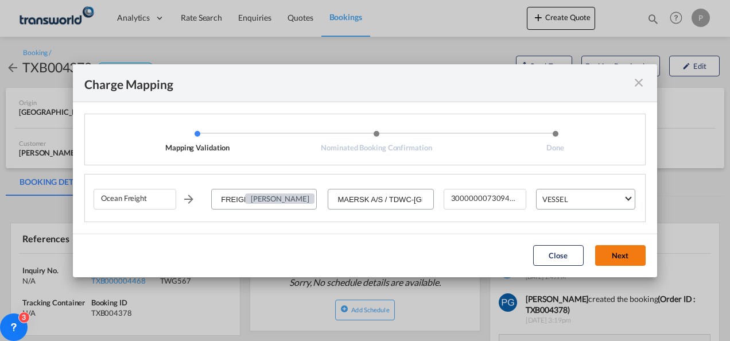
click at [620, 255] on button "Next" at bounding box center [620, 255] width 51 height 21
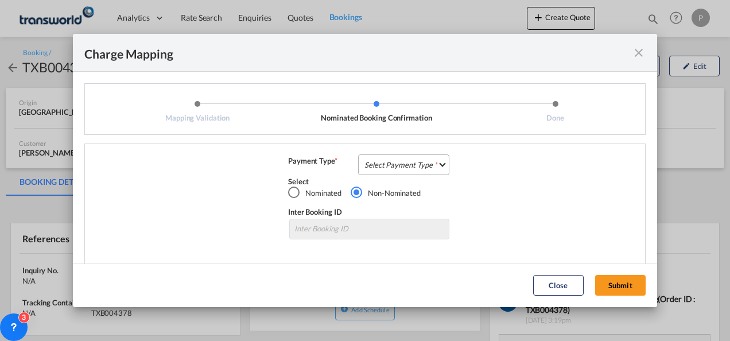
click at [406, 161] on md-select "Select Payment Type COLLECT PREPAID" at bounding box center [403, 164] width 91 height 21
click at [406, 161] on md-option "COLLECT" at bounding box center [403, 165] width 102 height 28
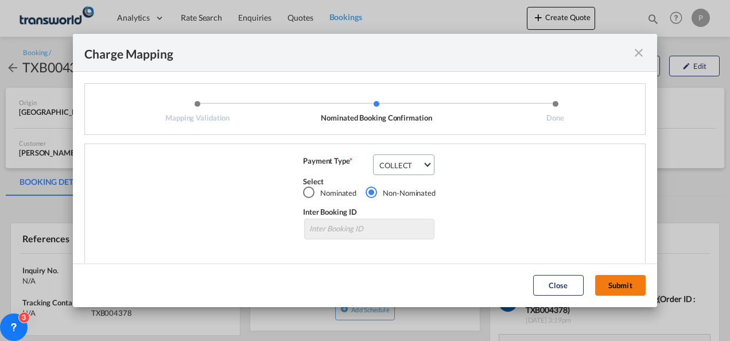
click at [627, 283] on button "Submit" at bounding box center [620, 285] width 51 height 21
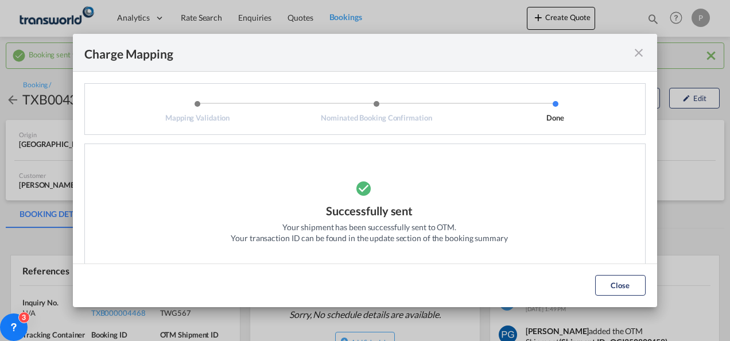
click at [639, 53] on md-icon "icon-close fg-AAA8AD cursor" at bounding box center [639, 53] width 14 height 14
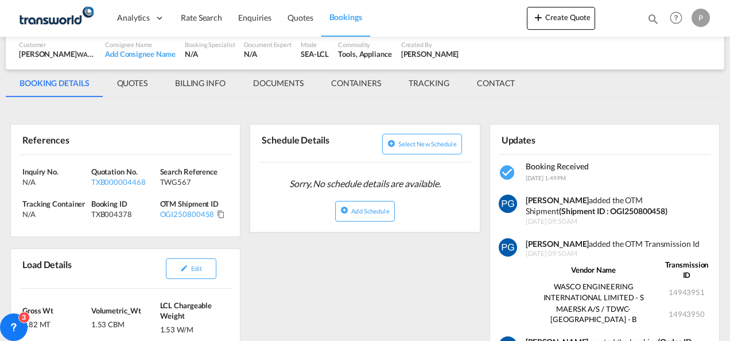
scroll to position [132, 0]
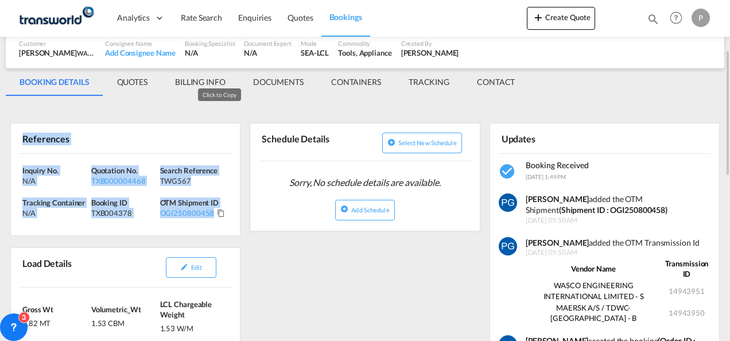
drag, startPoint x: 23, startPoint y: 135, endPoint x: 218, endPoint y: 212, distance: 209.7
click at [218, 212] on div "References Inquiry No. N/A Quotation No. TXB000004468 Search Reference TWG567 T…" at bounding box center [125, 179] width 230 height 113
copy div "References Inquiry No. N/A Quotation No. TXB000004468 Search Reference TWG567 T…"
